Goal: Information Seeking & Learning: Learn about a topic

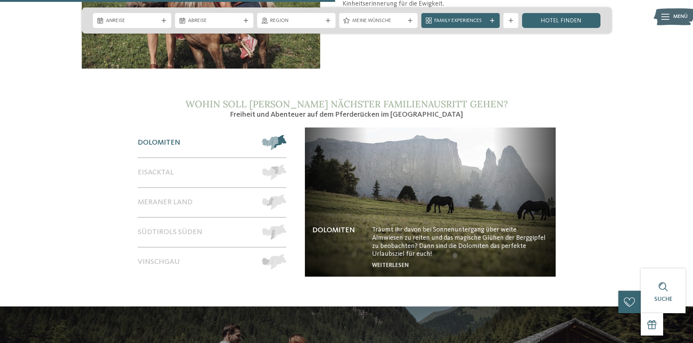
scroll to position [597, 0]
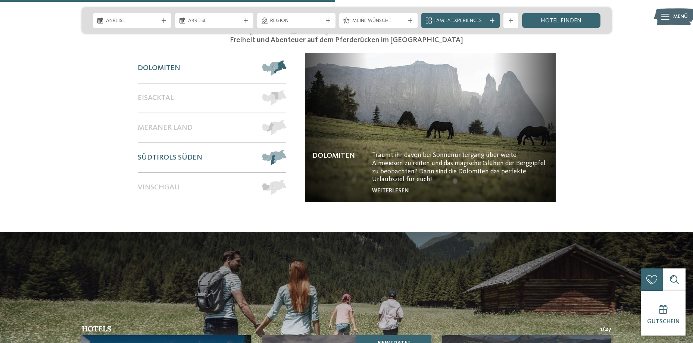
click at [191, 153] on span "Südtirols Süden" at bounding box center [170, 157] width 65 height 9
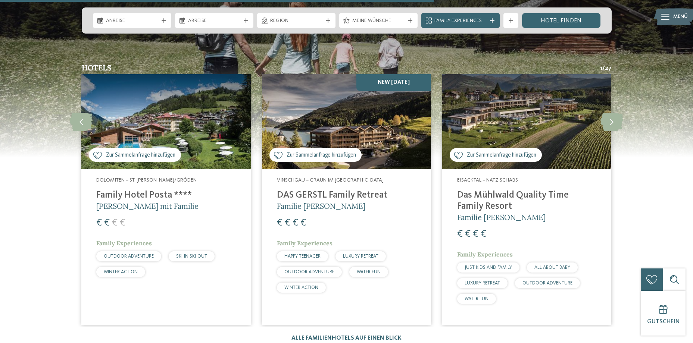
scroll to position [634, 0]
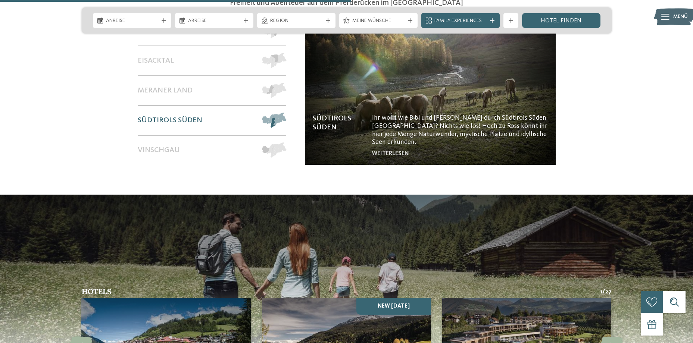
click at [523, 124] on img at bounding box center [430, 90] width 251 height 149
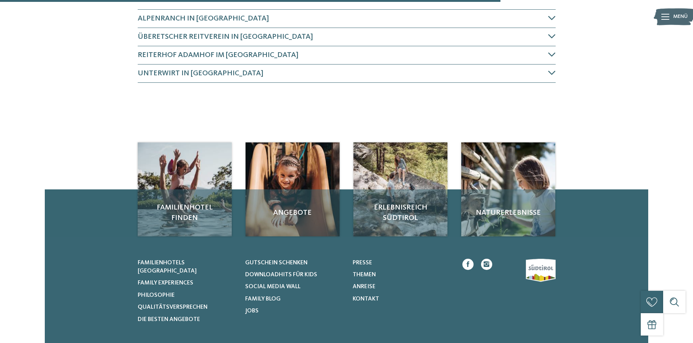
scroll to position [224, 0]
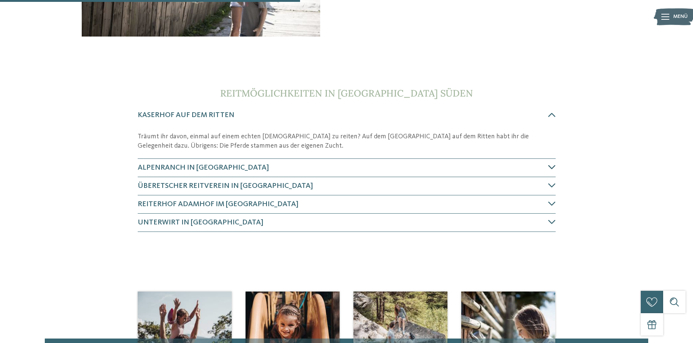
click at [345, 165] on h4 "Alpenranch in [GEOGRAPHIC_DATA]" at bounding box center [343, 168] width 410 height 10
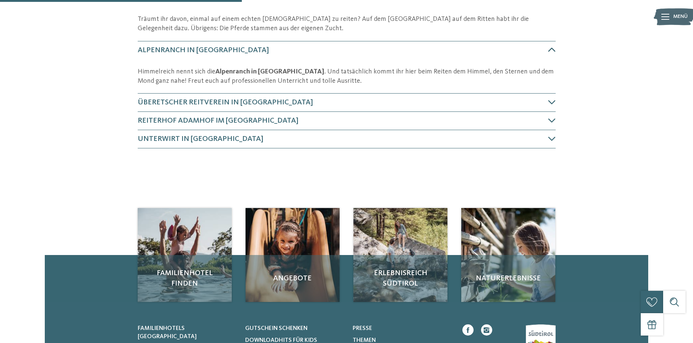
scroll to position [155, 0]
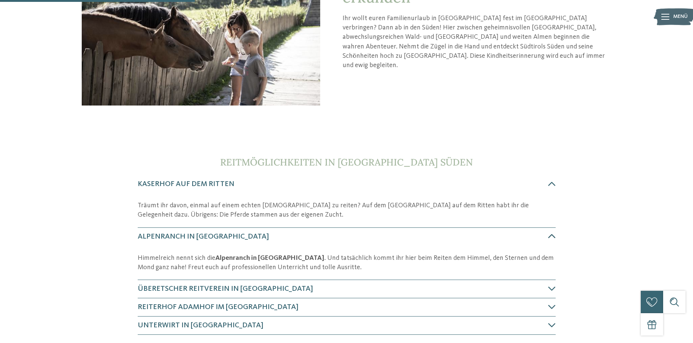
click at [345, 165] on span "Reitmöglichkeiten in Südtirols Süden" at bounding box center [346, 162] width 253 height 12
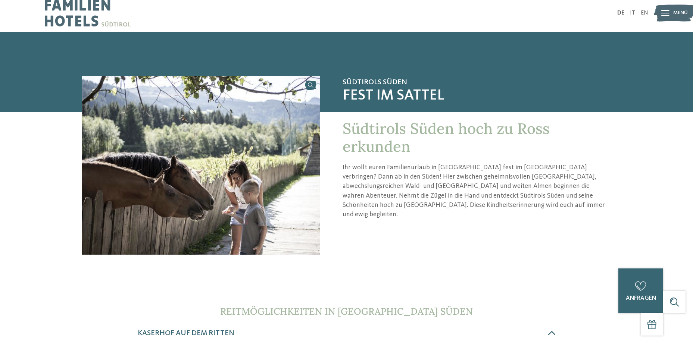
scroll to position [0, 0]
